Goal: Task Accomplishment & Management: Complete application form

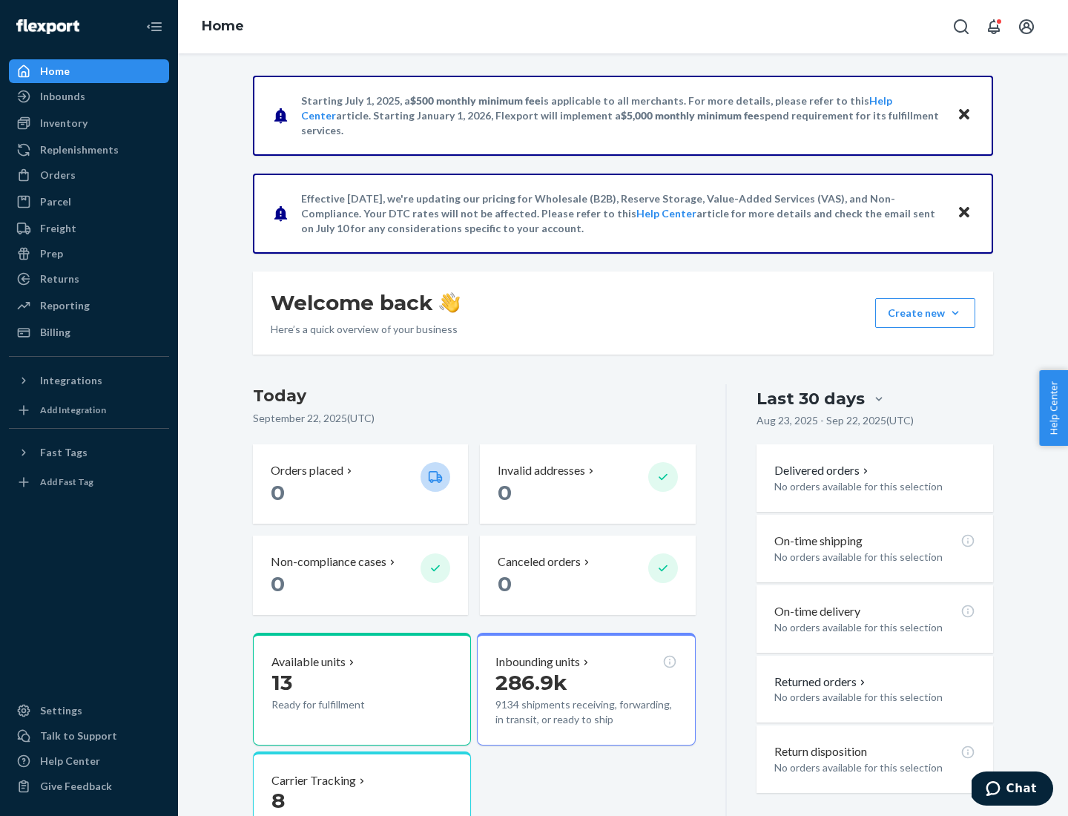
click at [955, 313] on button "Create new Create new inbound Create new order Create new product" at bounding box center [925, 313] width 100 height 30
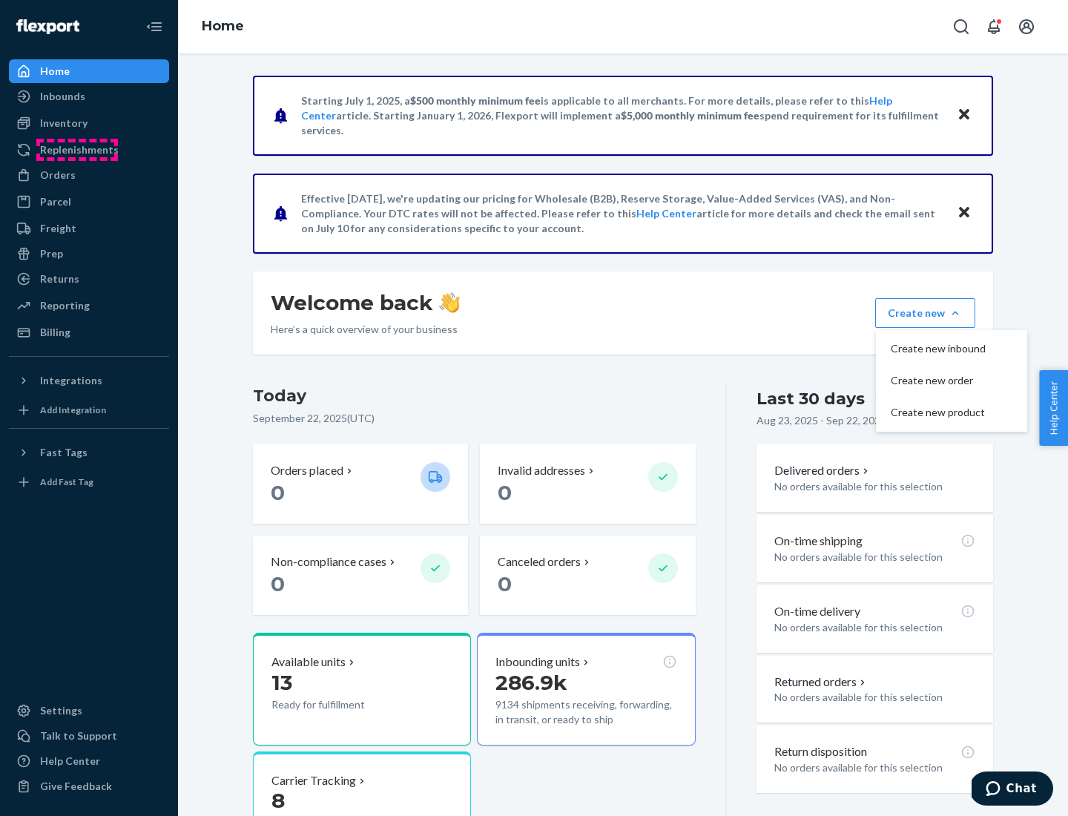
click at [77, 150] on div "Replenishments" at bounding box center [79, 149] width 79 height 15
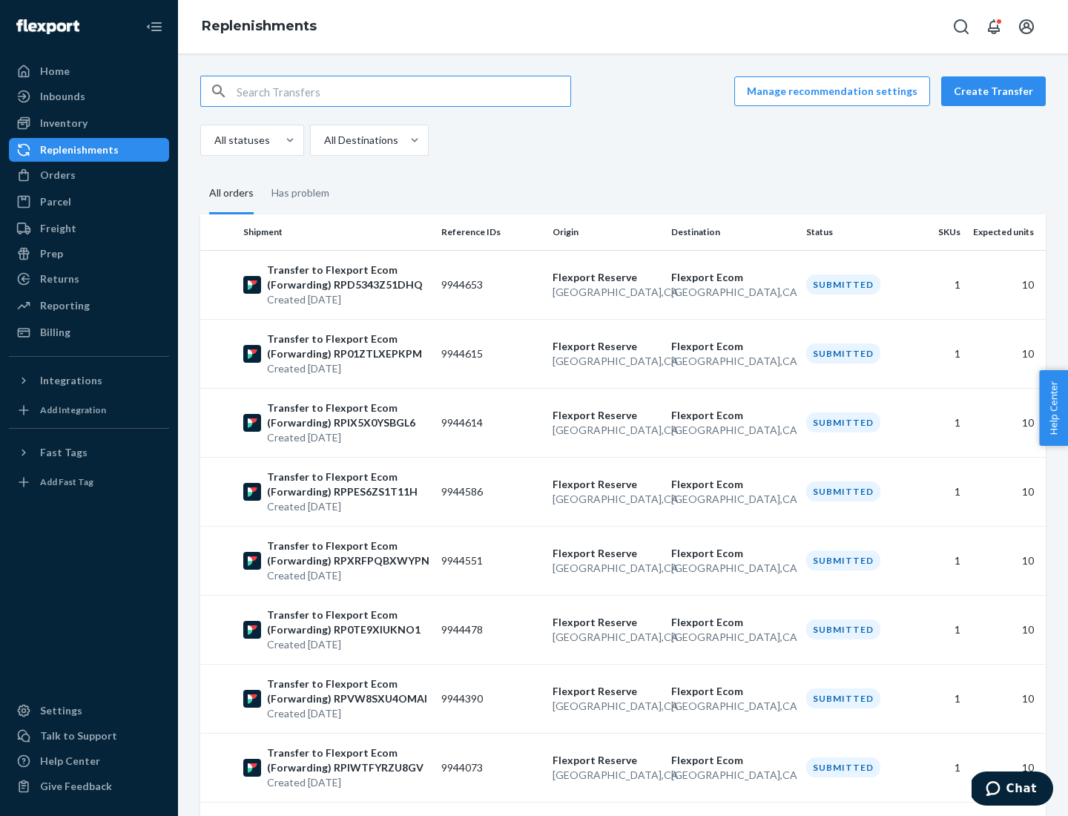
click at [997, 91] on button "Create Transfer" at bounding box center [993, 91] width 105 height 30
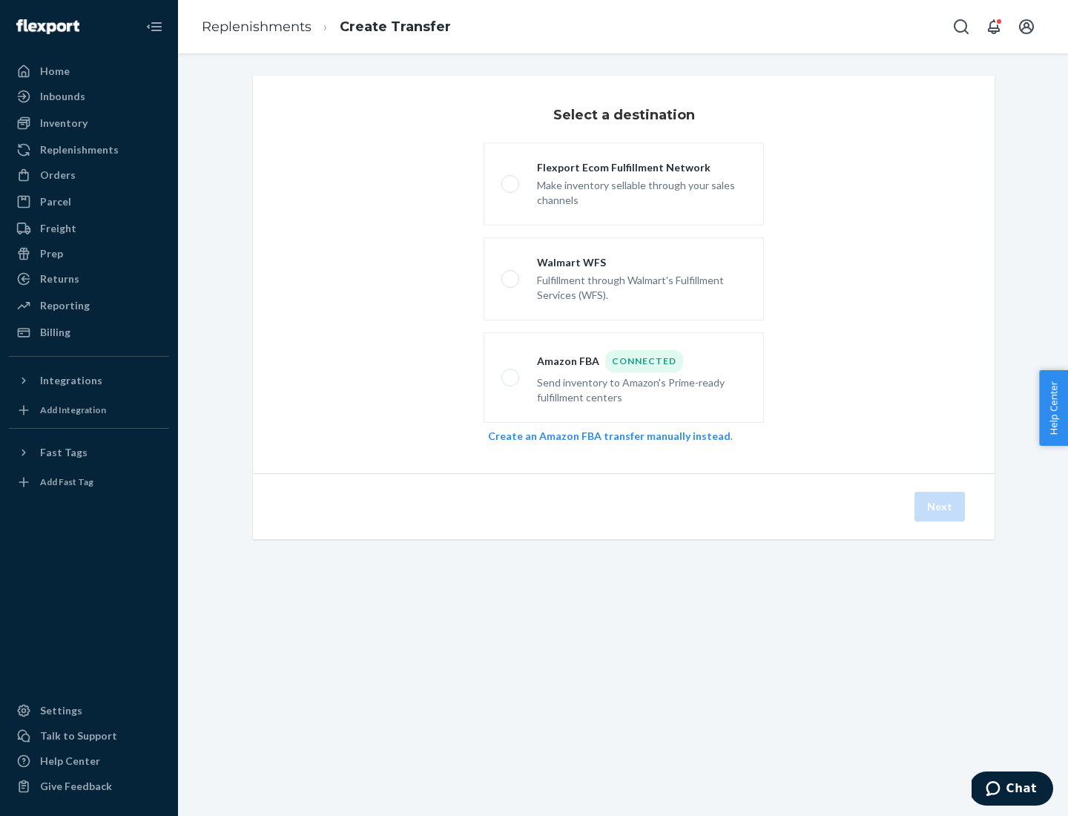
click at [642, 168] on div "Flexport Ecom Fulfillment Network" at bounding box center [641, 167] width 209 height 15
click at [511, 179] on input "Flexport Ecom Fulfillment Network Make inventory sellable through your sales ch…" at bounding box center [506, 184] width 10 height 10
radio input "true"
click at [940, 507] on button "Next" at bounding box center [940, 507] width 50 height 30
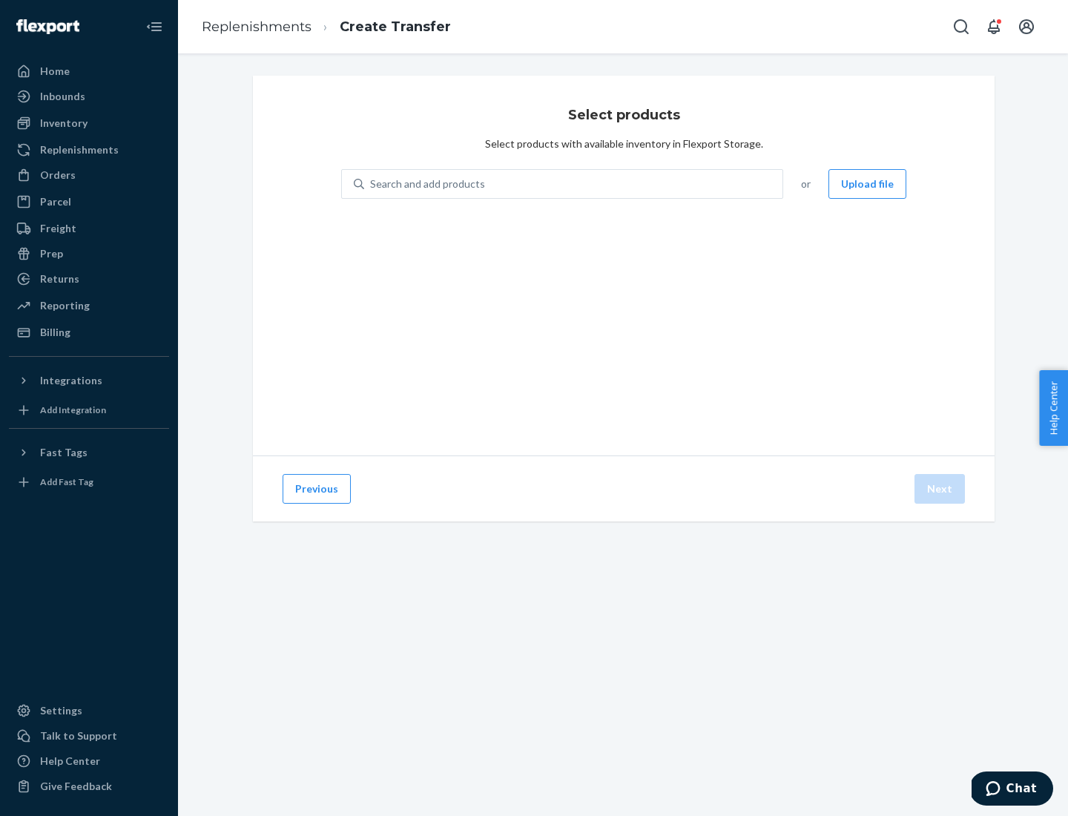
click at [426, 184] on div "Search and add products" at bounding box center [427, 184] width 115 height 15
click at [372, 184] on input "Search and add products" at bounding box center [370, 184] width 1 height 15
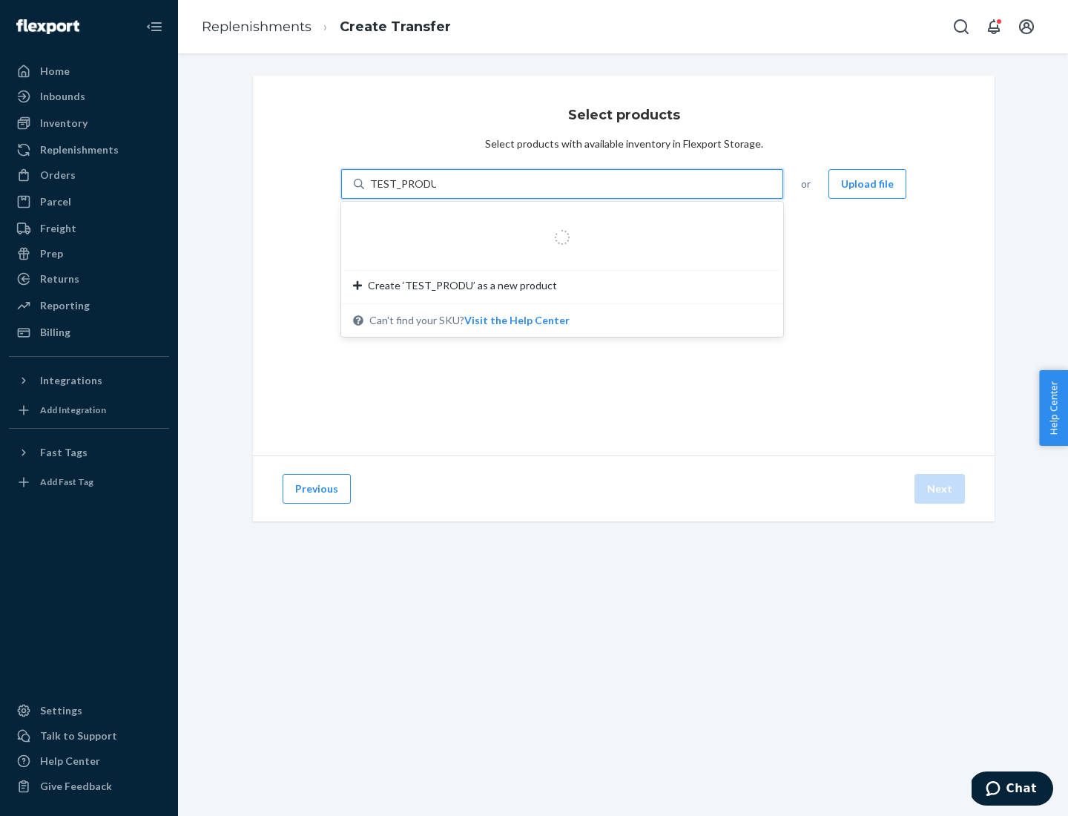
type input "TEST_PRODUCT"
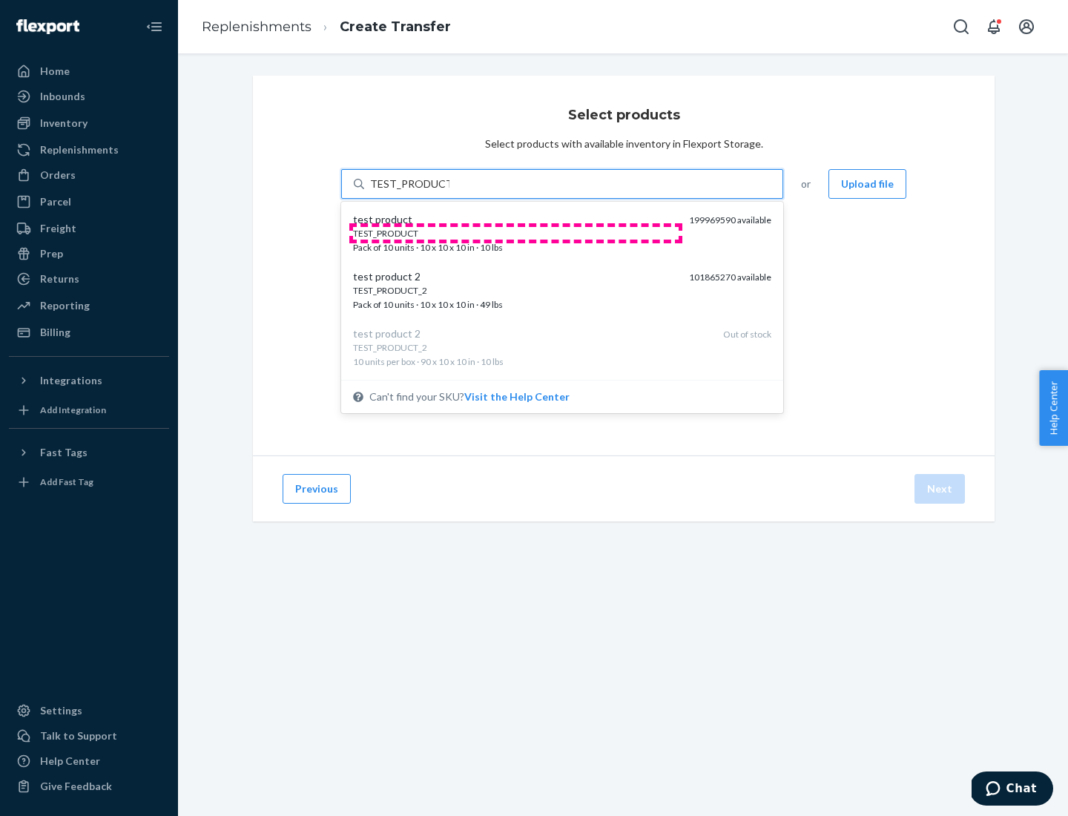
click at [515, 233] on div "TEST_PRODUCT" at bounding box center [515, 233] width 324 height 13
click at [449, 191] on input "TEST_PRODUCT" at bounding box center [409, 184] width 79 height 15
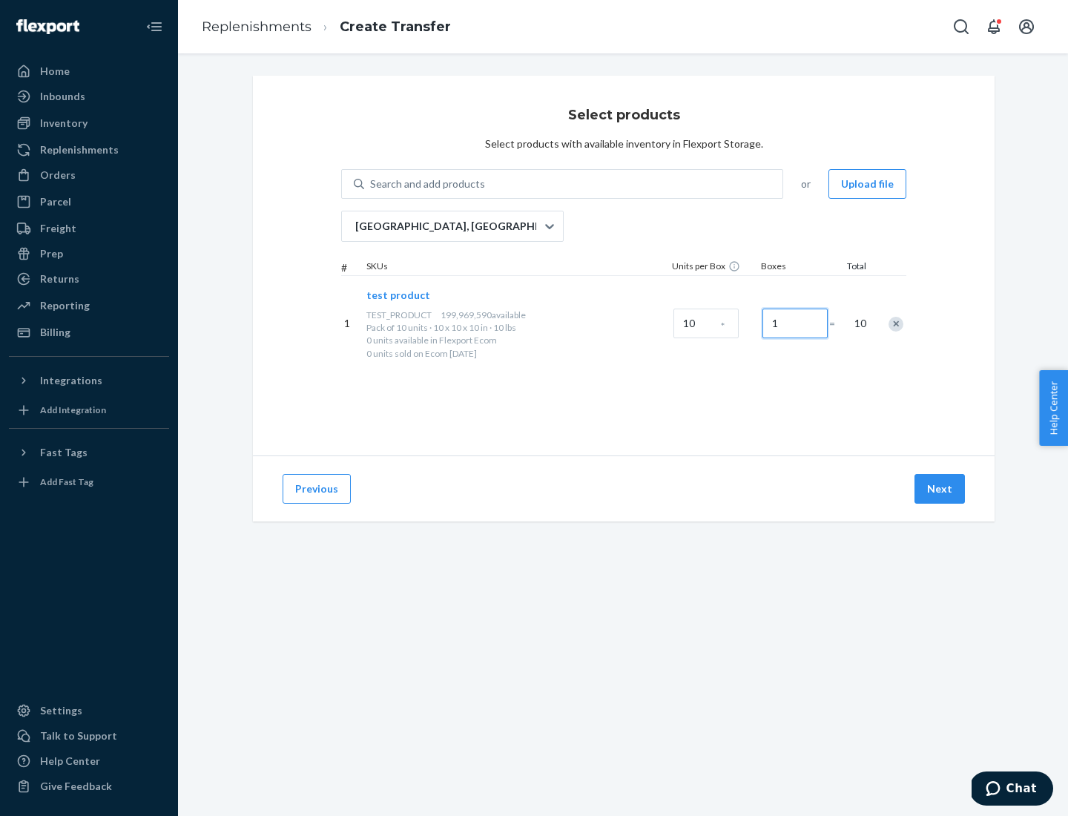
type input "1"
click at [940, 489] on button "Next" at bounding box center [940, 489] width 50 height 30
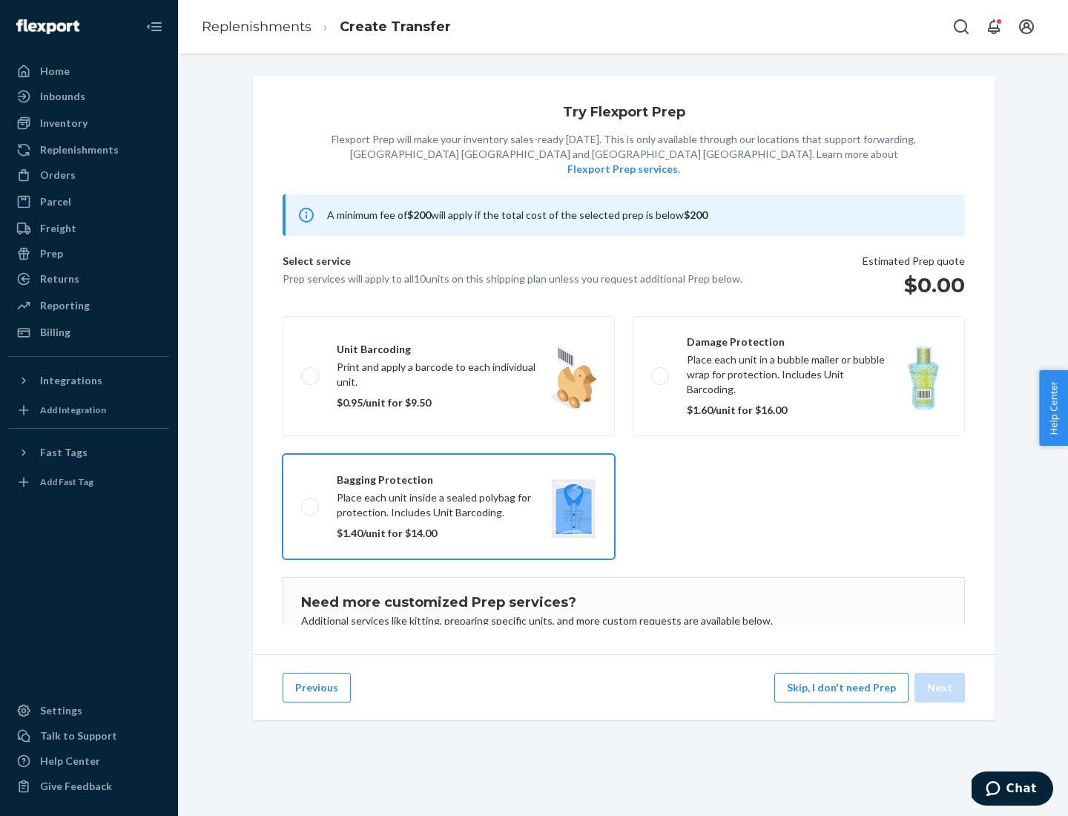
click at [301, 501] on input "Bagging protection Place each unit inside a sealed polybag for protection. Incl…" at bounding box center [306, 506] width 10 height 10
checkbox input "true"
click at [940, 688] on button "Next" at bounding box center [940, 688] width 50 height 30
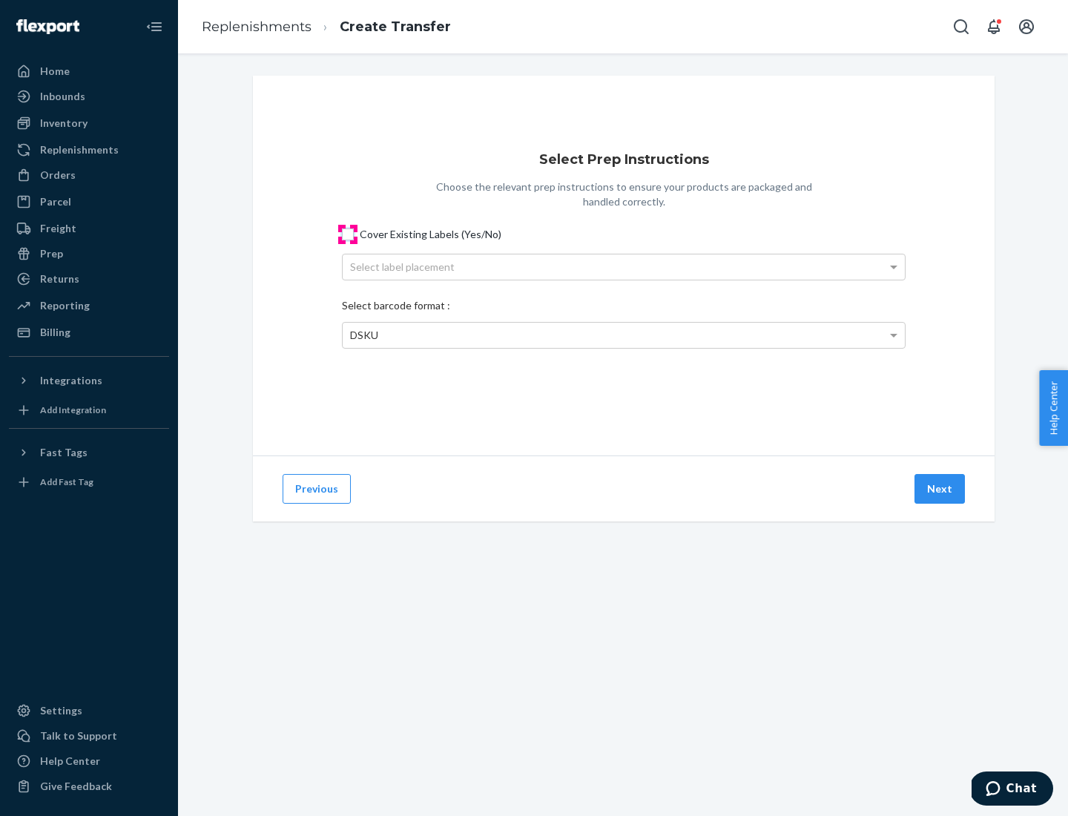
click at [348, 234] on input "Cover Existing Labels (Yes/No)" at bounding box center [348, 234] width 12 height 12
checkbox input "true"
click at [624, 266] on div "Select label placement" at bounding box center [624, 266] width 562 height 25
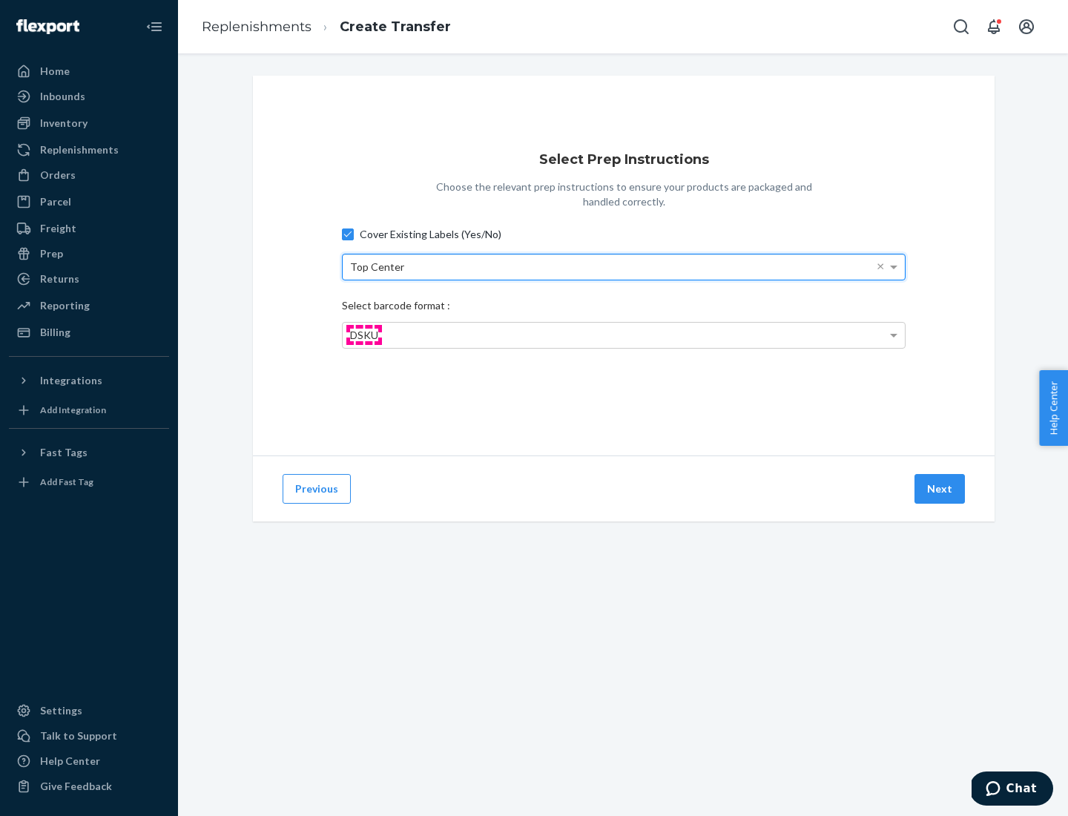
click at [363, 335] on span "DSKU" at bounding box center [364, 335] width 28 height 13
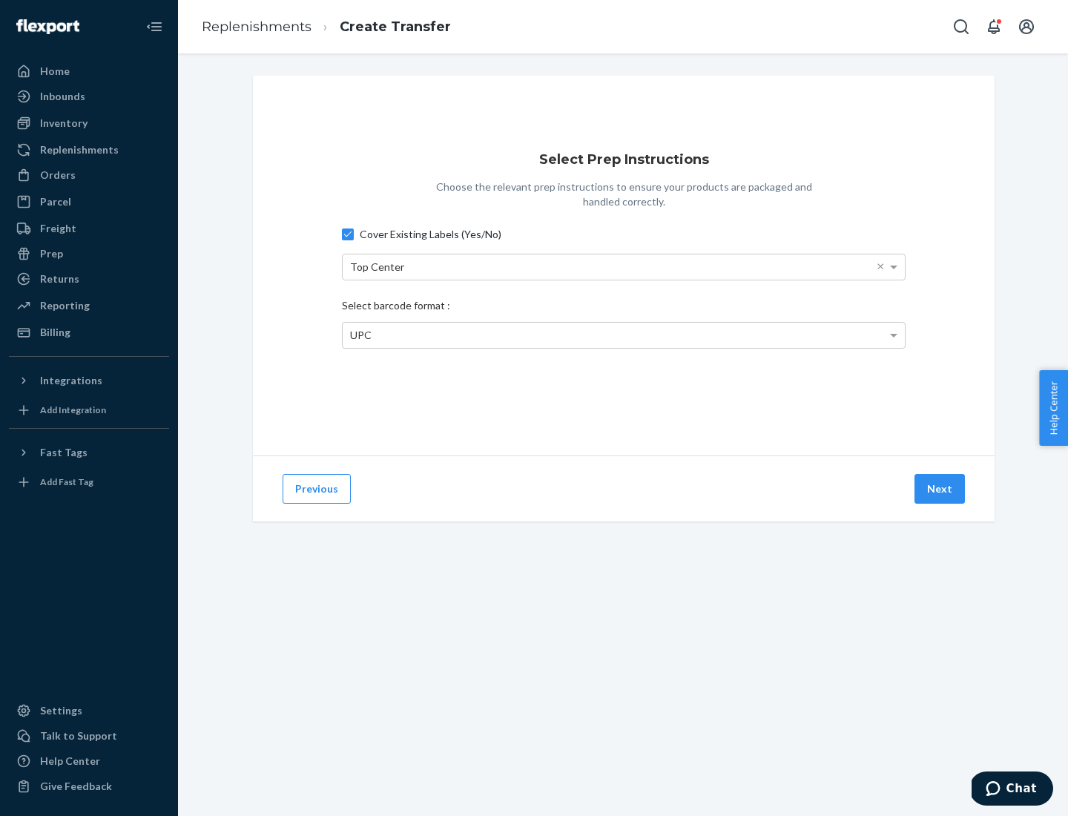
click at [940, 489] on button "Next" at bounding box center [940, 489] width 50 height 30
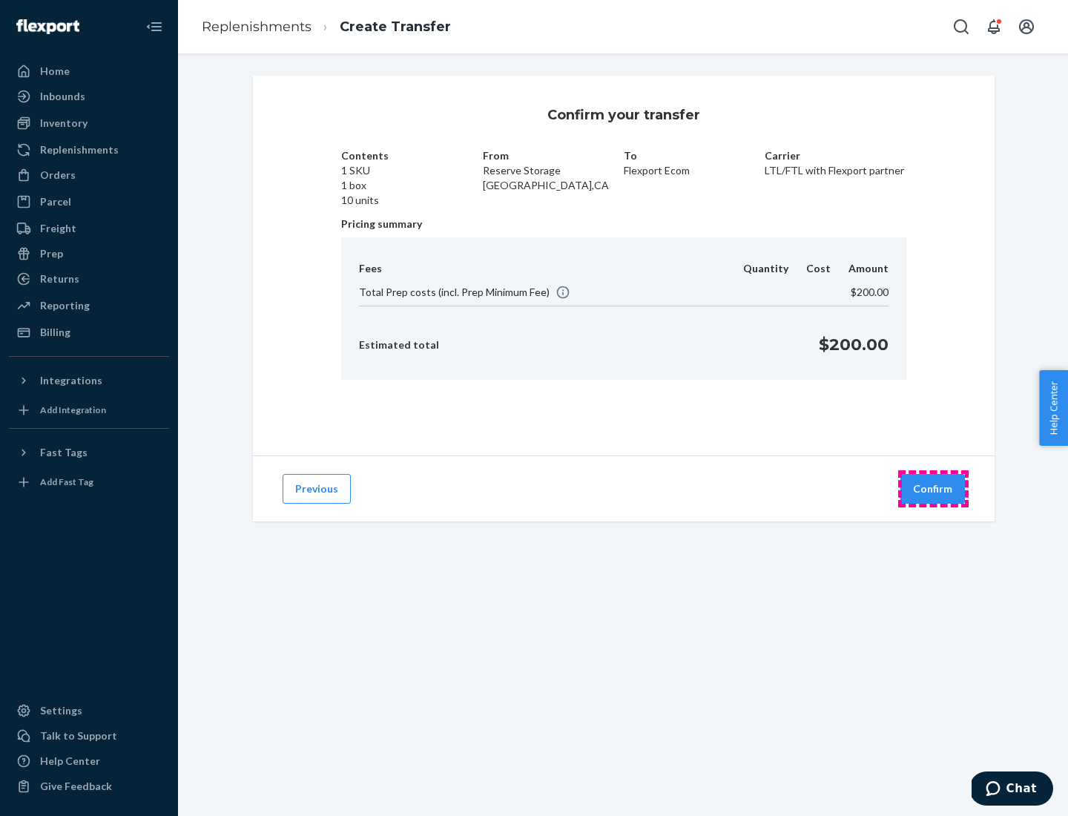
click at [933, 489] on button "Confirm" at bounding box center [932, 489] width 65 height 30
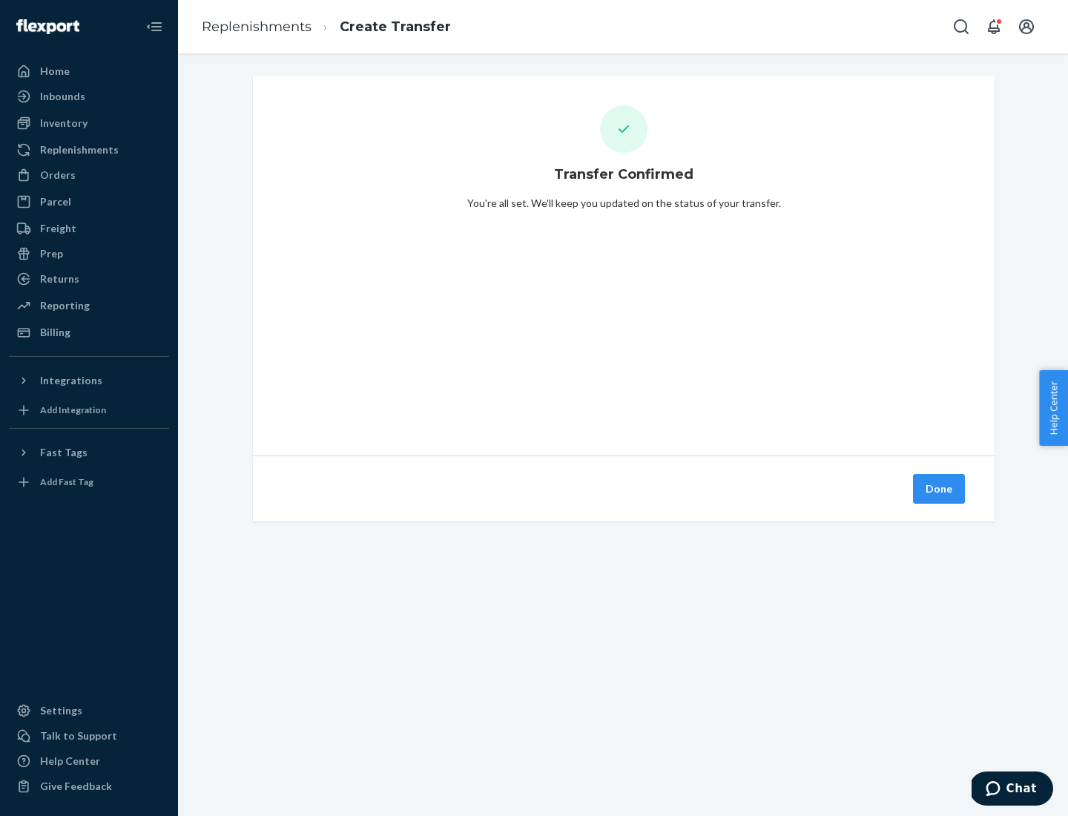
click at [89, 96] on div "Inbounds" at bounding box center [88, 96] width 157 height 21
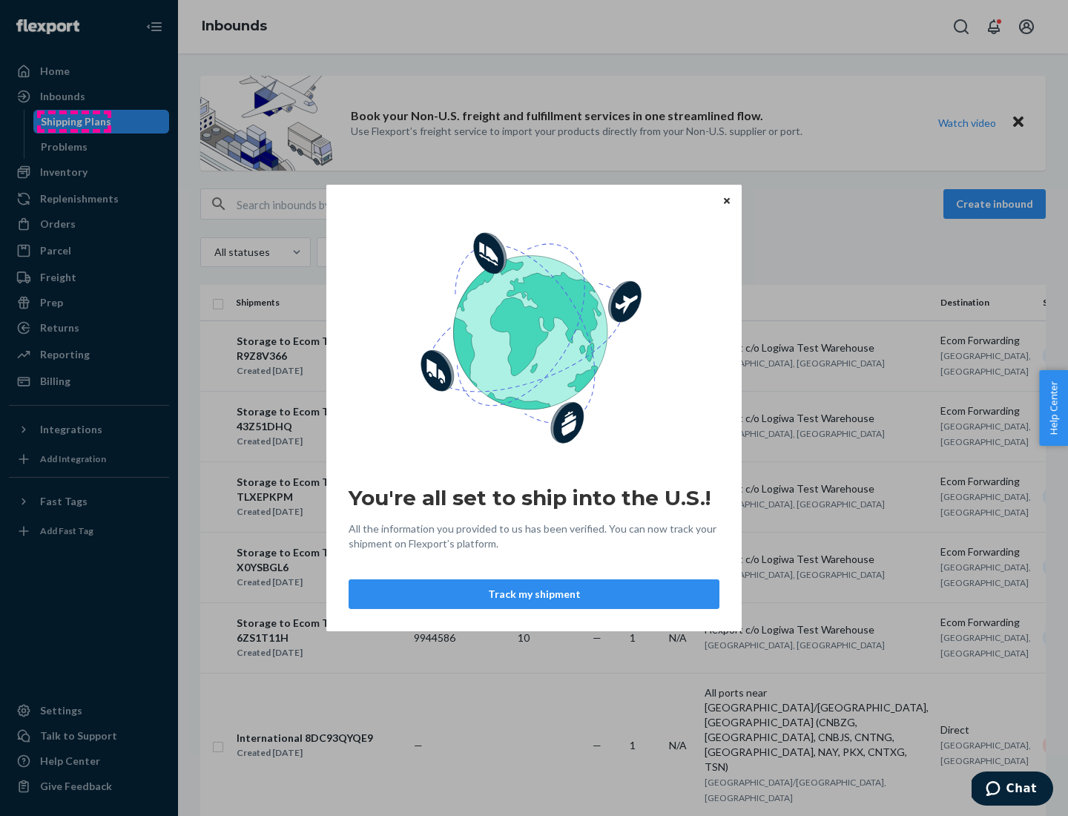
click at [73, 122] on div "You're all set to ship into the U.S.! All the information you provided to us ha…" at bounding box center [534, 408] width 1068 height 816
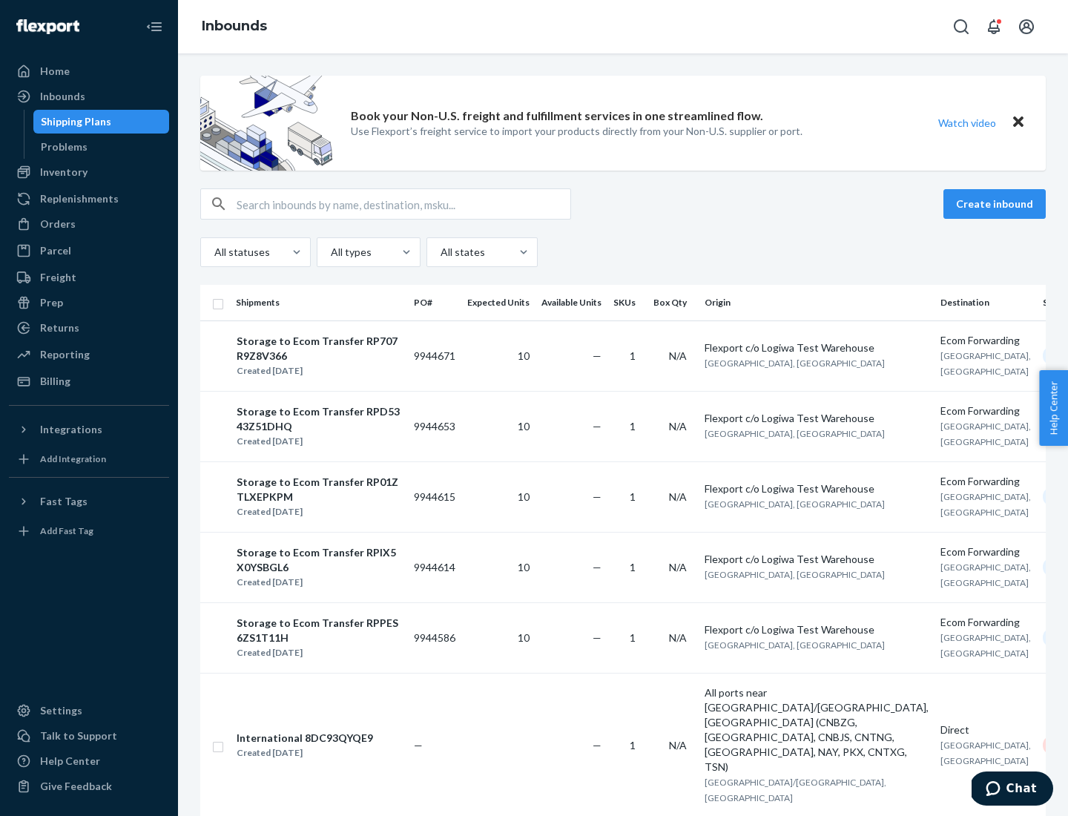
click at [329, 355] on div "Storage to Ecom Transfer RP707R9Z8V366" at bounding box center [319, 349] width 165 height 30
